Goal: Communication & Community: Answer question/provide support

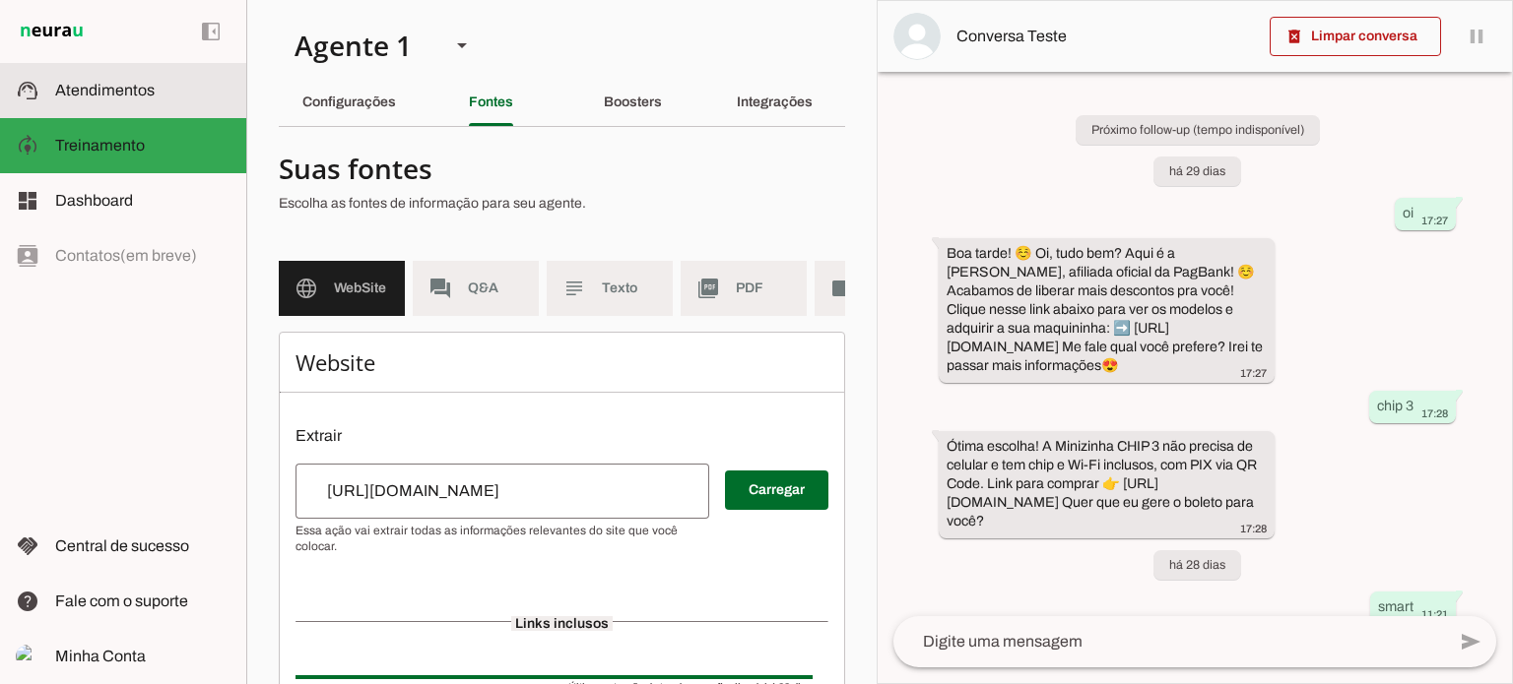
click at [130, 80] on slot at bounding box center [142, 91] width 175 height 24
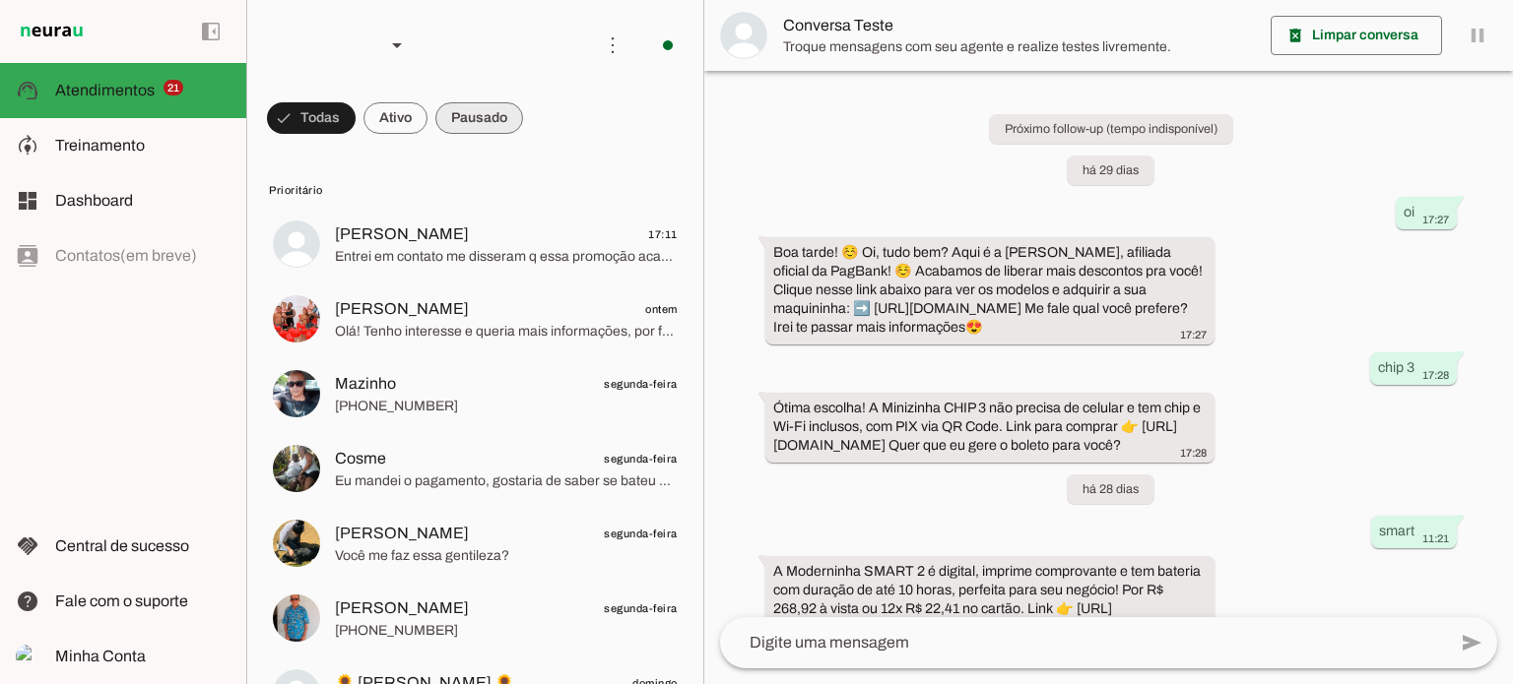
click at [485, 121] on span at bounding box center [479, 118] width 88 height 47
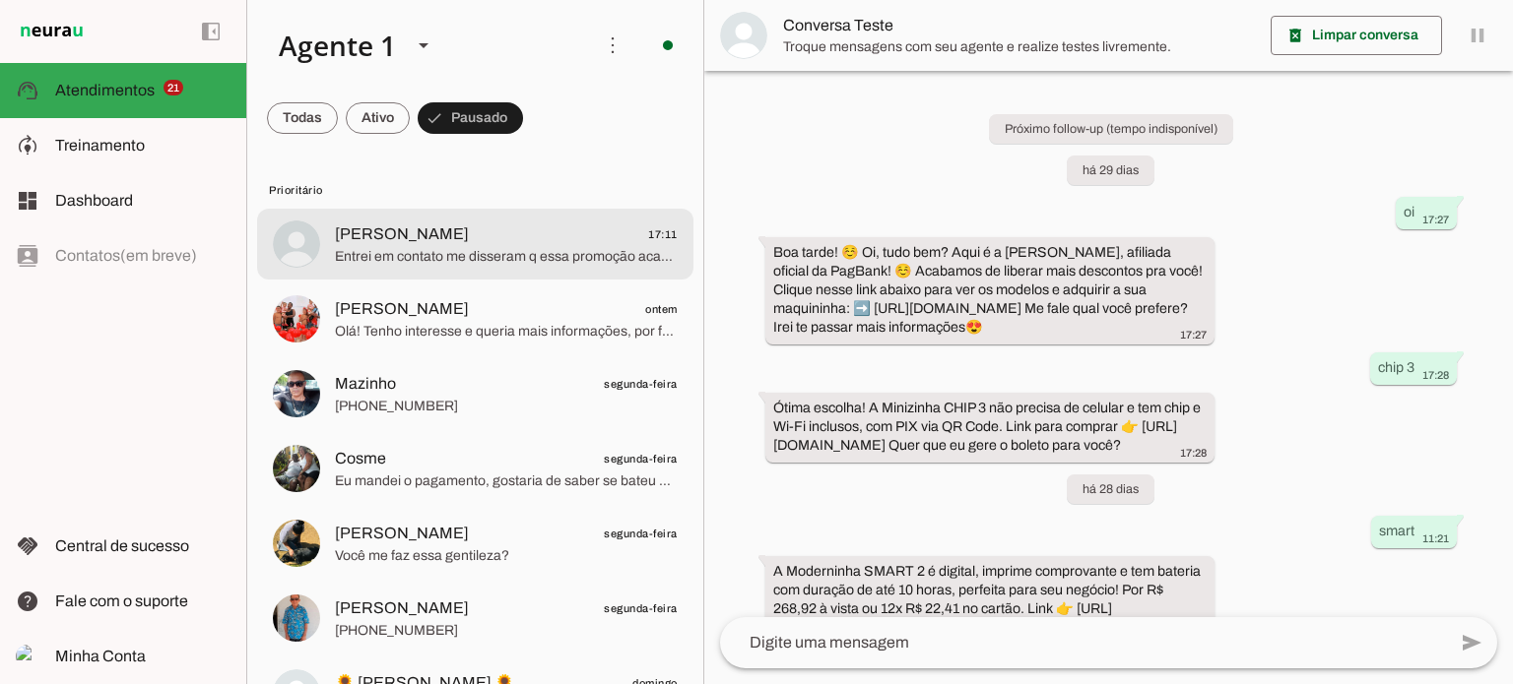
click at [501, 221] on div at bounding box center [506, 245] width 343 height 48
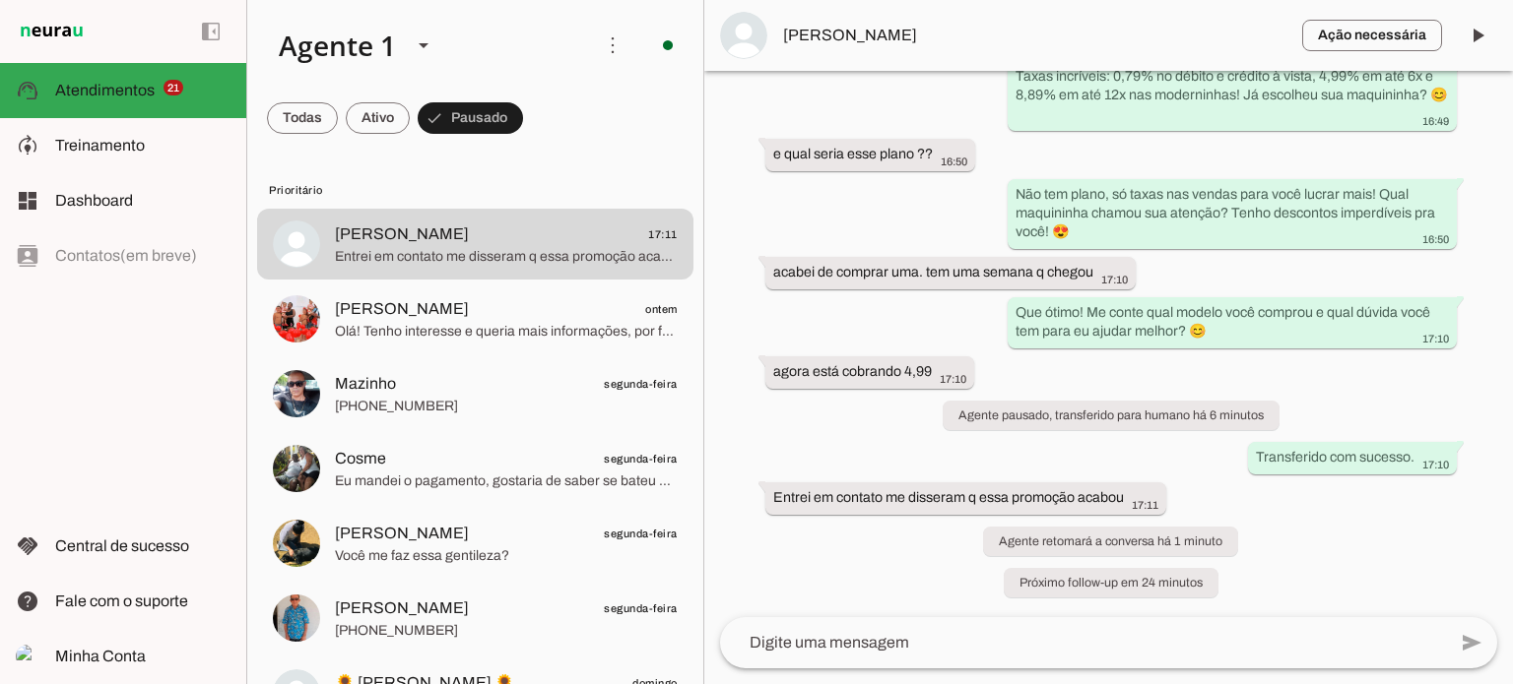
scroll to position [3293, 0]
